Goal: Task Accomplishment & Management: Manage account settings

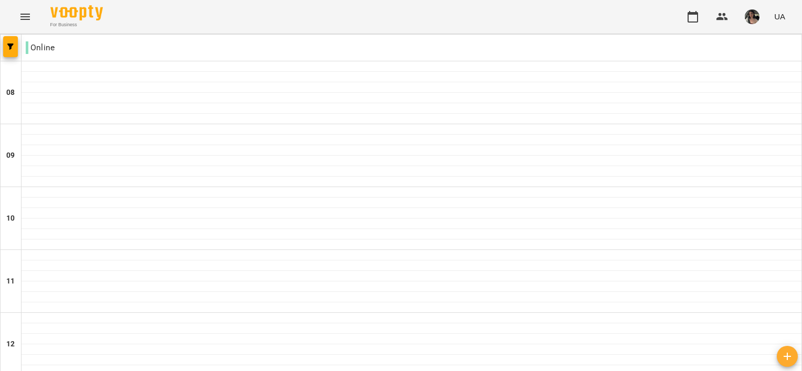
drag, startPoint x: 442, startPoint y: 319, endPoint x: 505, endPoint y: 329, distance: 63.8
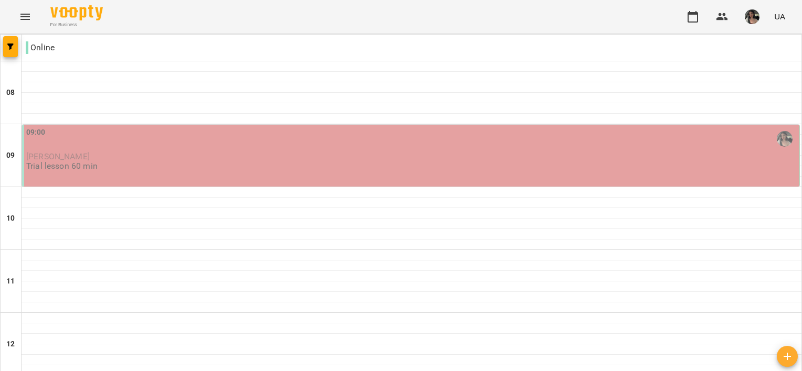
scroll to position [538, 0]
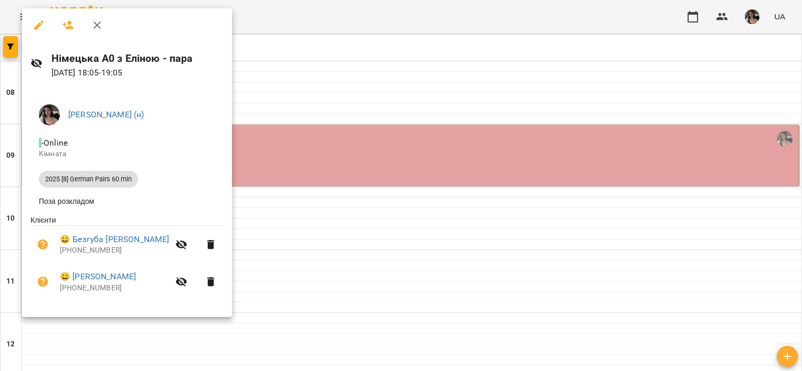
click at [460, 226] on div at bounding box center [401, 185] width 802 height 371
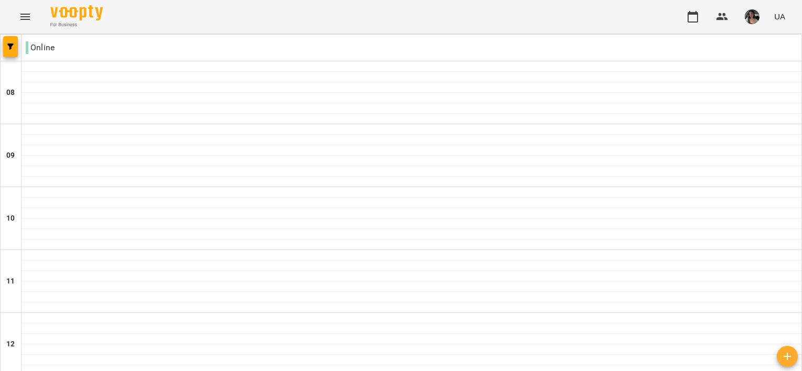
scroll to position [703, 0]
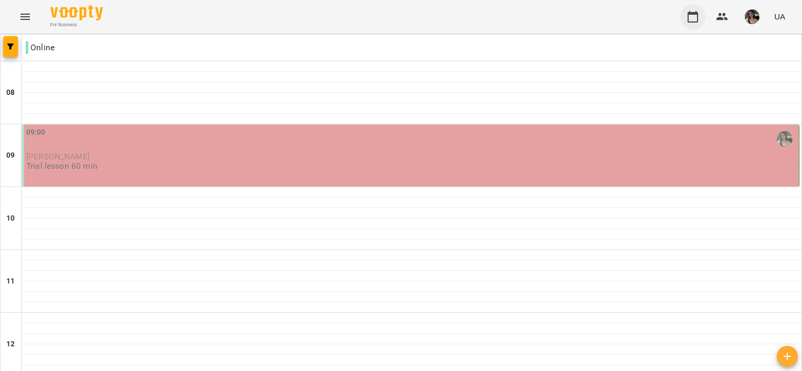
click at [692, 20] on icon "button" at bounding box center [692, 16] width 13 height 13
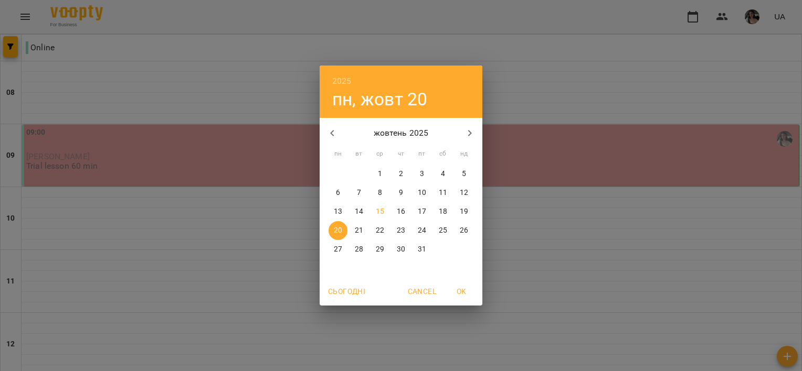
click at [580, 148] on div "2025 пн, жовт [DATE] вт ср чт пт сб нд 29 30 1 2 3 4 5 6 7 8 9 10 11 12 13 14 1…" at bounding box center [401, 185] width 802 height 371
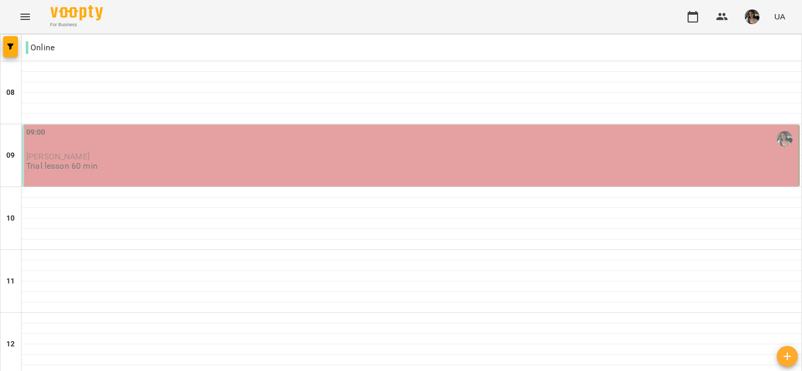
click at [35, 10] on button "Menu" at bounding box center [25, 16] width 25 height 25
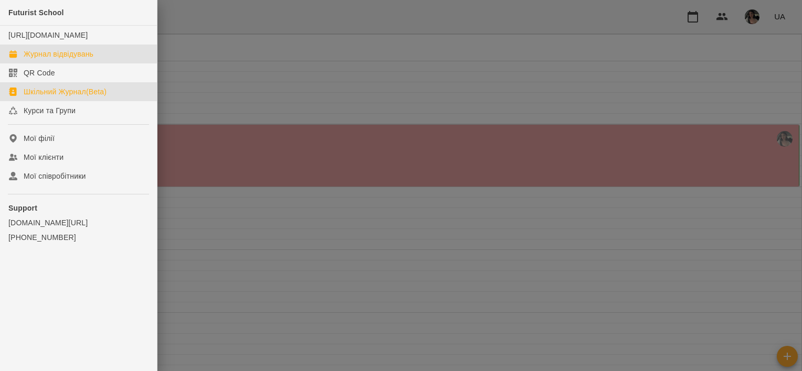
click at [58, 97] on div "Шкільний Журнал(Beta)" at bounding box center [65, 92] width 83 height 10
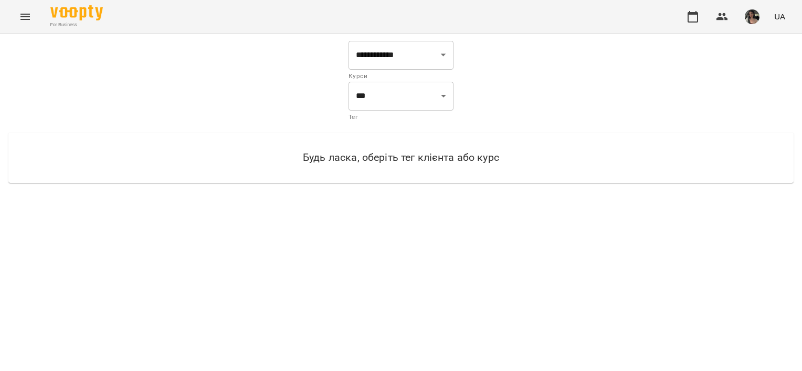
click at [27, 22] on icon "Menu" at bounding box center [25, 16] width 13 height 13
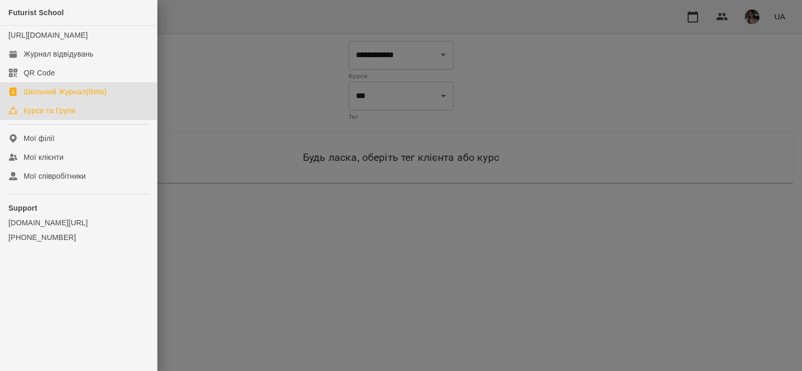
click at [60, 116] on div "Курси та Групи" at bounding box center [50, 110] width 52 height 10
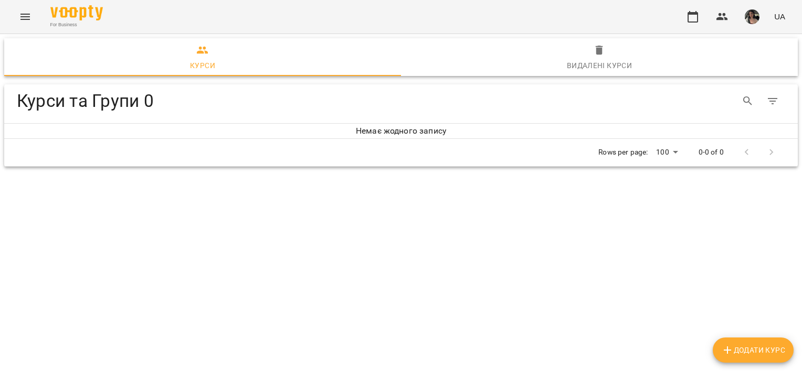
click at [26, 17] on icon "Menu" at bounding box center [24, 17] width 9 height 6
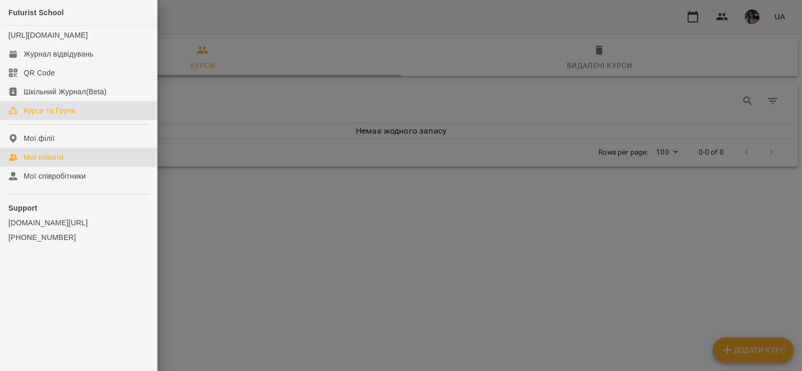
click at [65, 167] on link "Мої клієнти" at bounding box center [78, 157] width 157 height 19
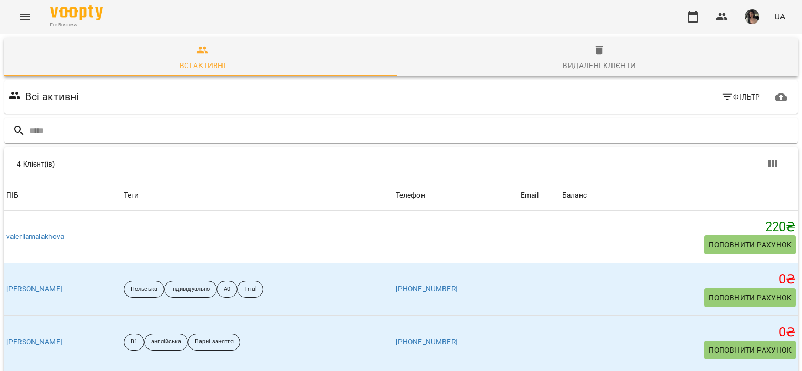
scroll to position [73, 0]
click at [24, 15] on icon "Menu" at bounding box center [25, 16] width 13 height 13
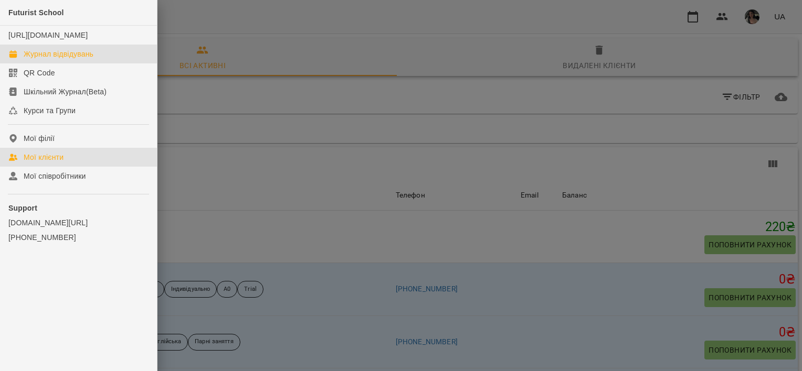
click at [66, 57] on link "Журнал відвідувань" at bounding box center [78, 54] width 157 height 19
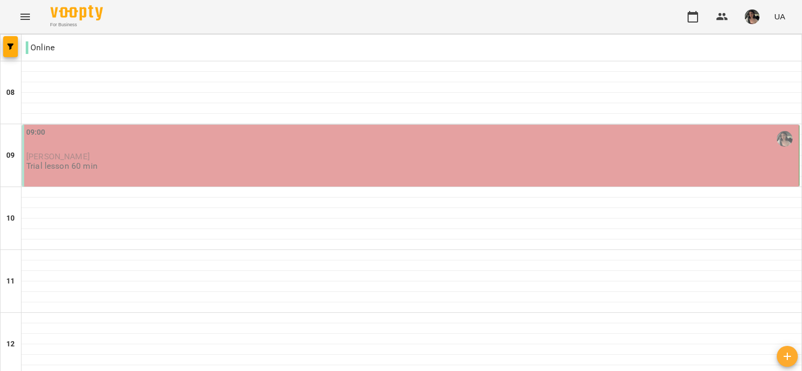
scroll to position [543, 0]
